Goal: Information Seeking & Learning: Learn about a topic

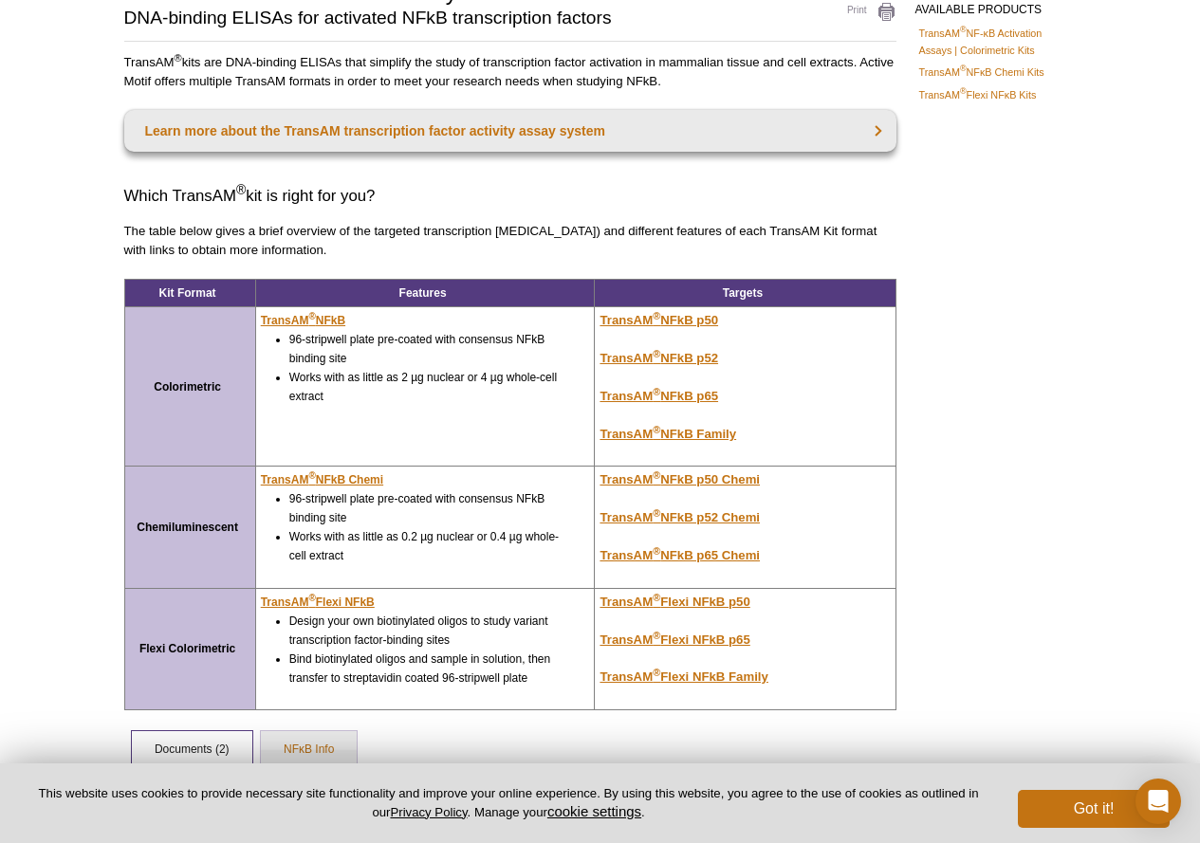
scroll to position [161, 0]
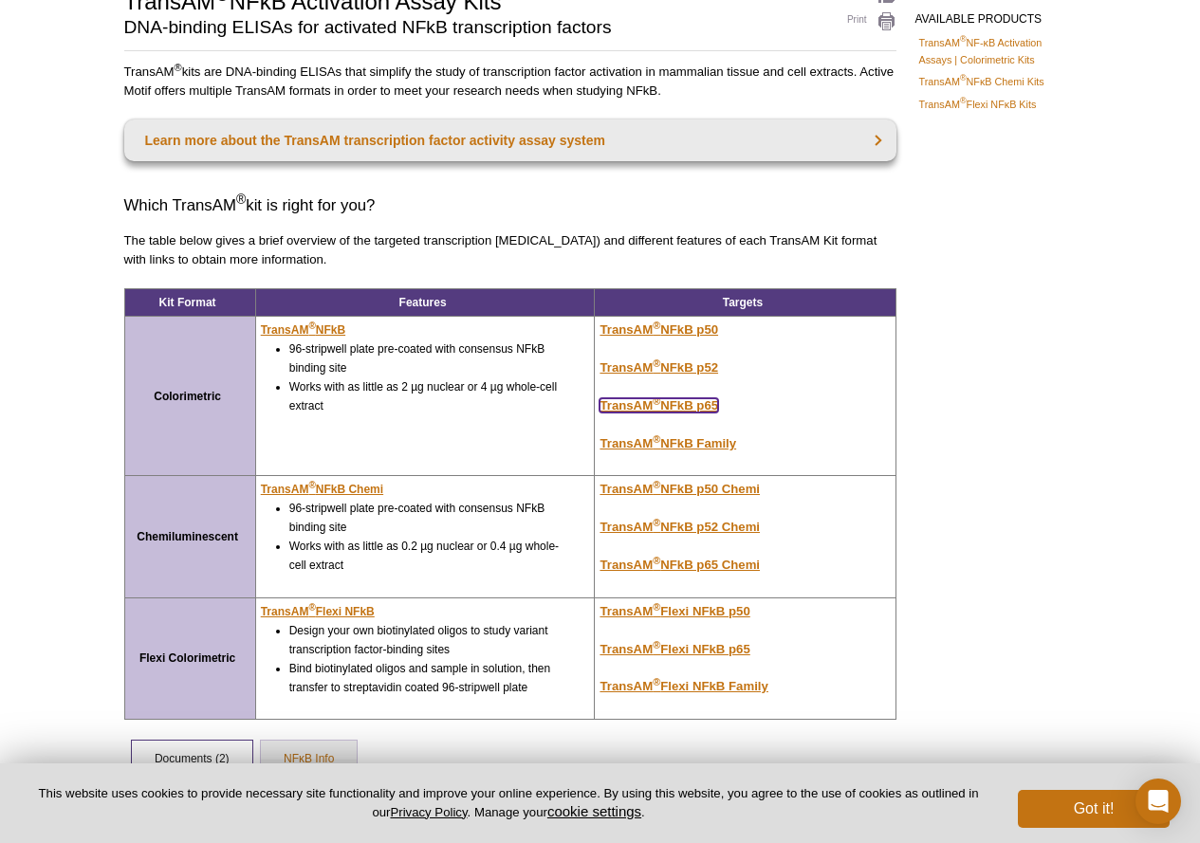
click at [706, 408] on u "TransAM ® NFkB p65" at bounding box center [659, 405] width 119 height 14
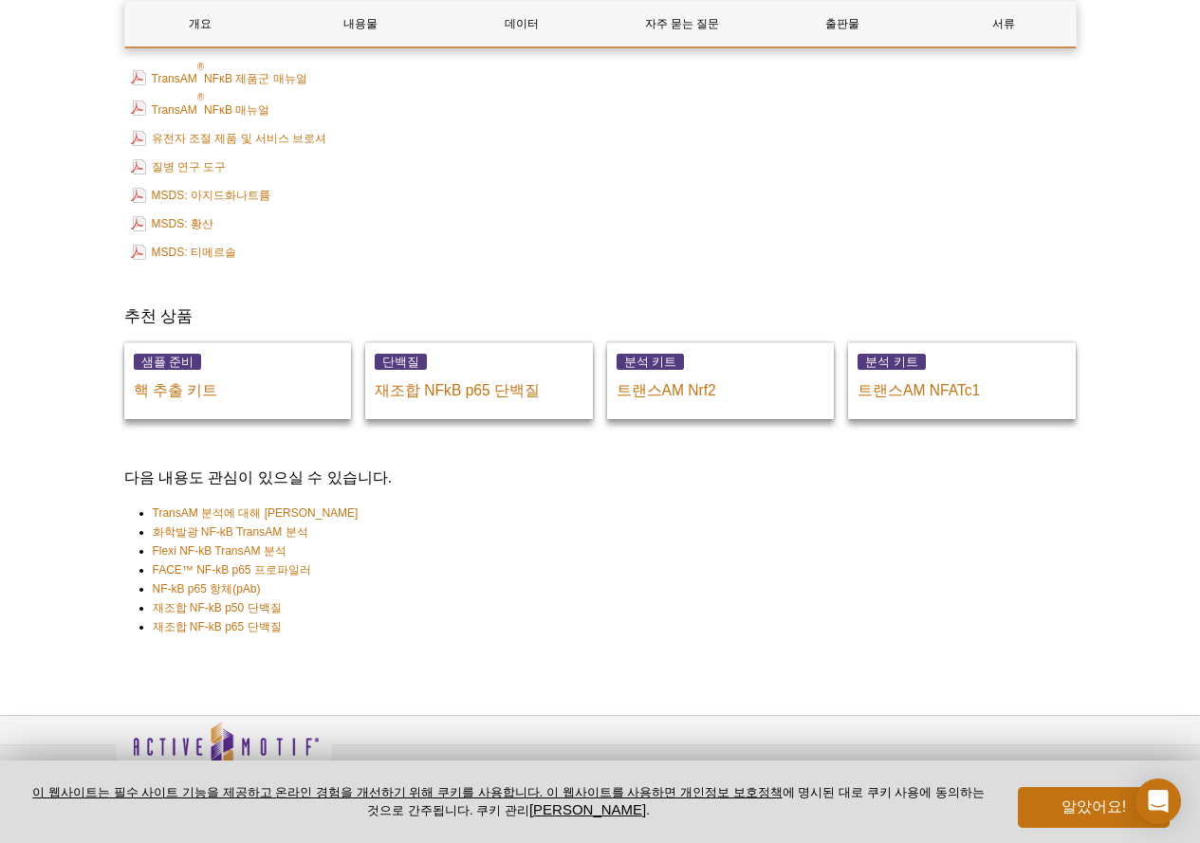
scroll to position [3982, 0]
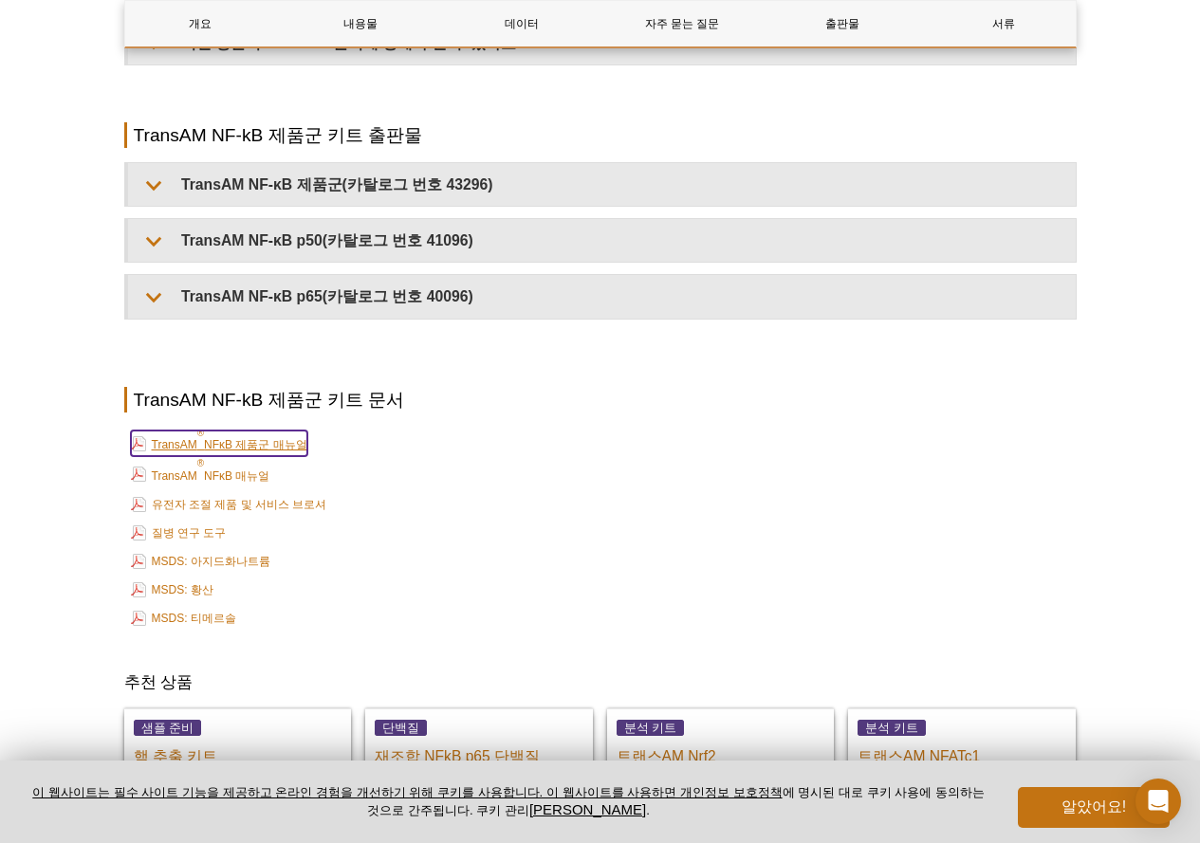
click at [281, 438] on font "NFκB 제품군 매뉴얼" at bounding box center [255, 444] width 103 height 13
click at [264, 470] on font "NFκB 매뉴얼" at bounding box center [236, 476] width 65 height 13
